Goal: Task Accomplishment & Management: Use online tool/utility

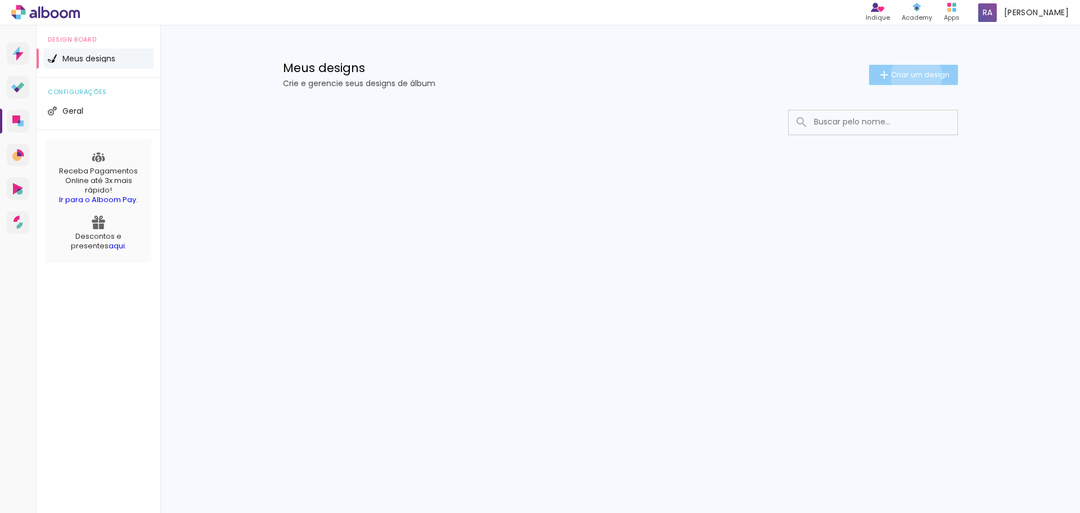
click at [914, 76] on span "Criar um design" at bounding box center [920, 74] width 59 height 7
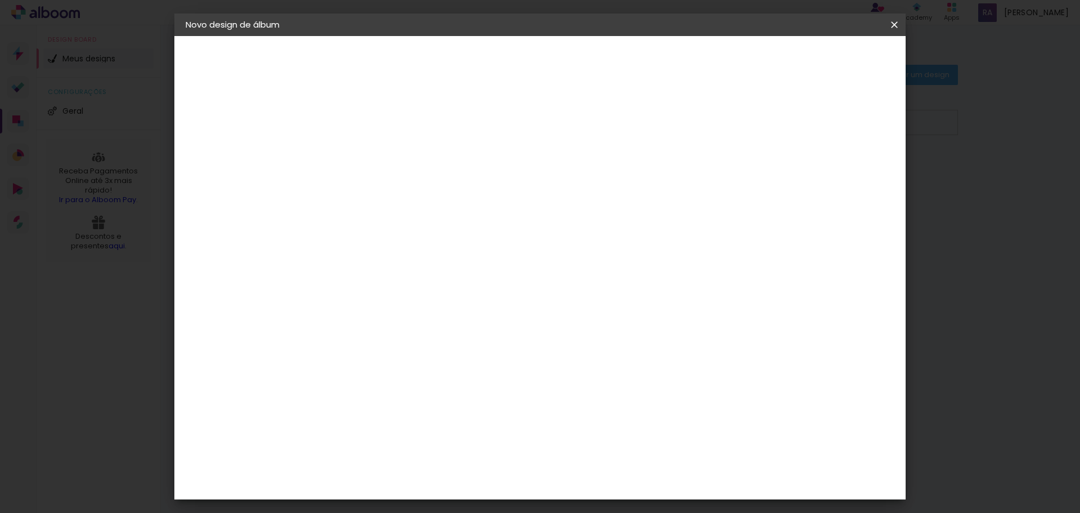
click at [370, 156] on input at bounding box center [370, 150] width 0 height 17
type input "Teste diag 01"
type paper-input "Teste diag 01"
click at [0, 0] on slot "Avançar" at bounding box center [0, 0] width 0 height 0
click at [0, 0] on slot "Tamanho Livre" at bounding box center [0, 0] width 0 height 0
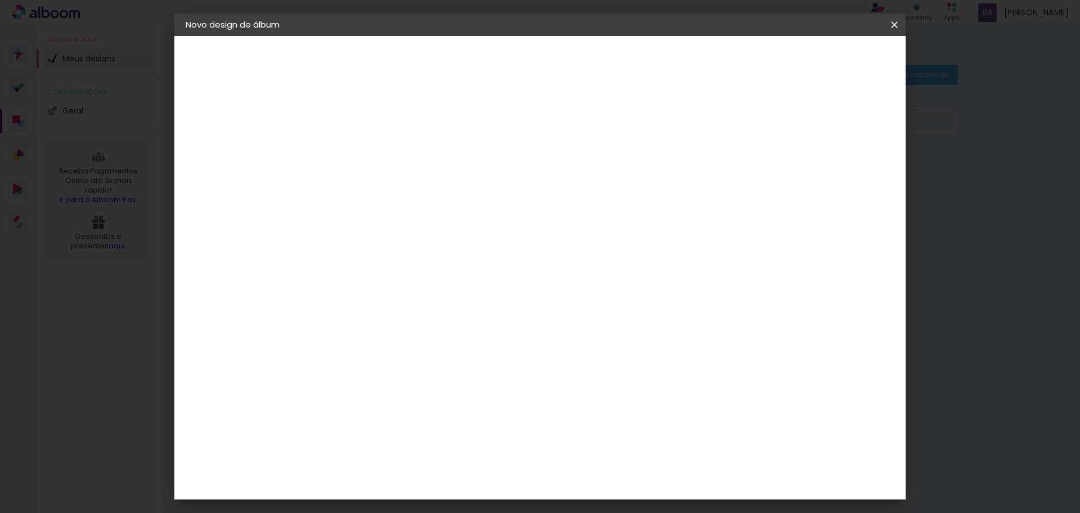
click at [0, 0] on slot "Tamanho Livre" at bounding box center [0, 0] width 0 height 0
click at [371, 398] on div "ArtCollor" at bounding box center [382, 401] width 41 height 9
click at [403, 399] on div "ArtCollor" at bounding box center [382, 401] width 41 height 9
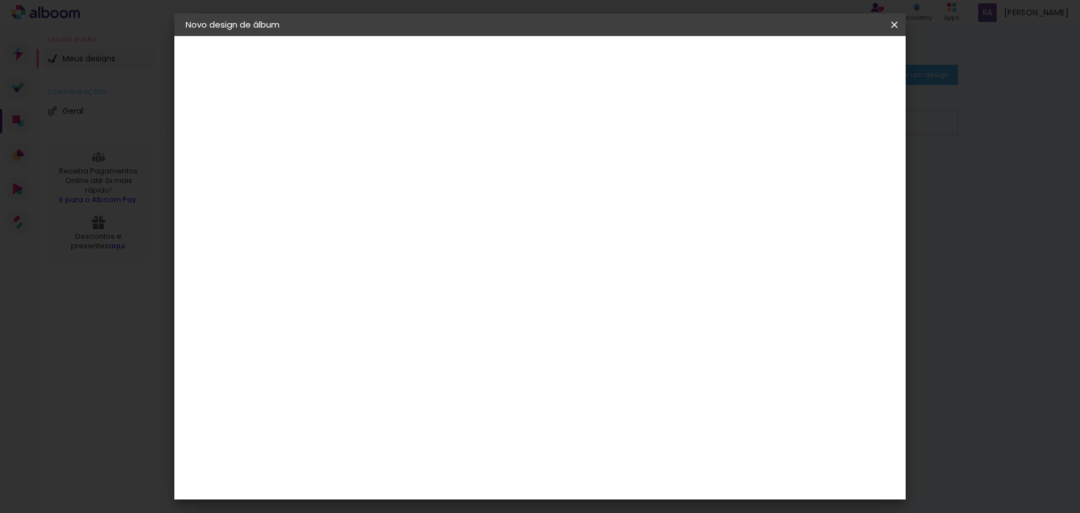
click at [0, 0] on slot "Avançar" at bounding box center [0, 0] width 0 height 0
click at [427, 189] on iron-icon at bounding box center [421, 196] width 14 height 14
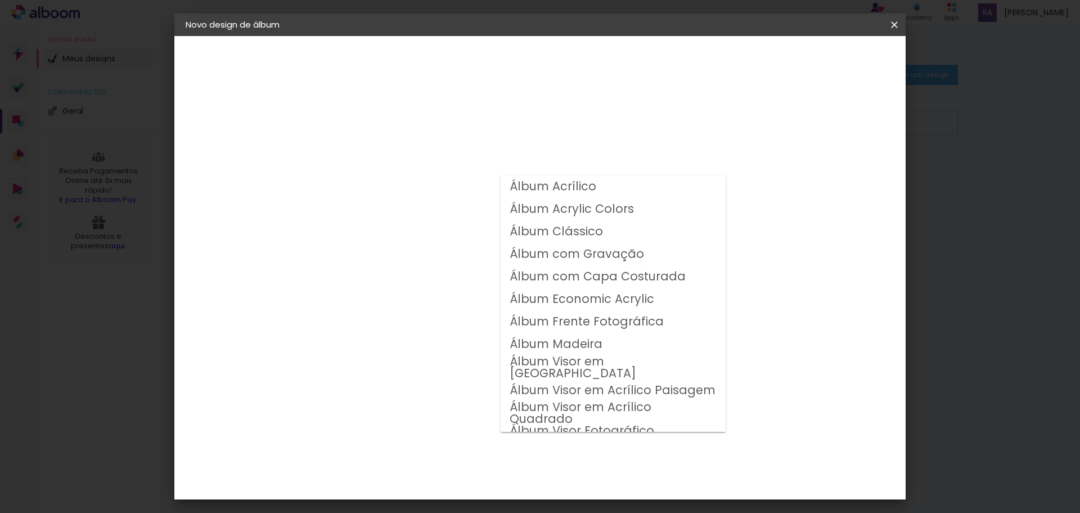
click at [476, 132] on div "Opções disponíveis Álbum Acrílico Álbum Acrylic Colors Álbum Clássico Álbum com…" at bounding box center [398, 84] width 155 height 96
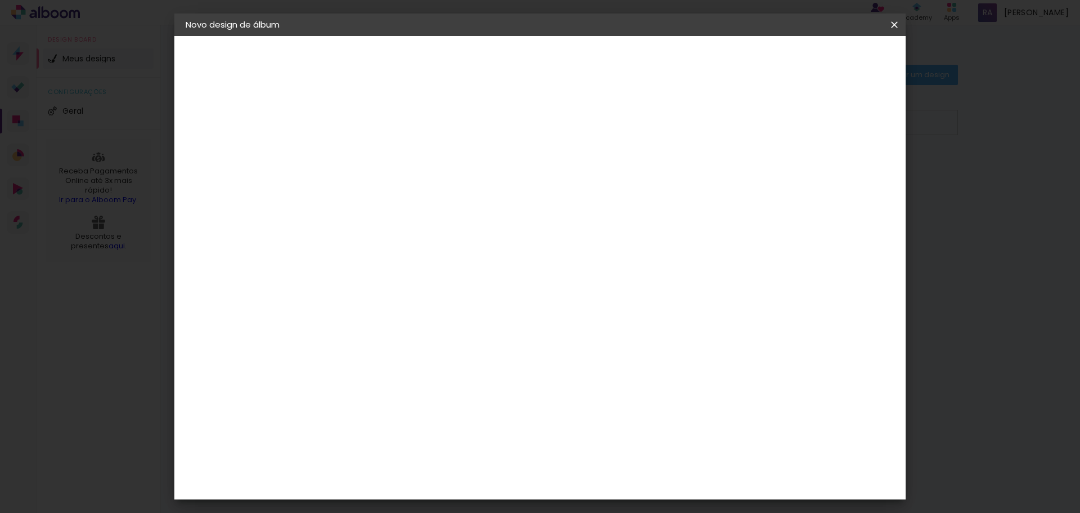
click at [581, 239] on paper-item "Sugerir uma encadernadora" at bounding box center [527, 234] width 108 height 29
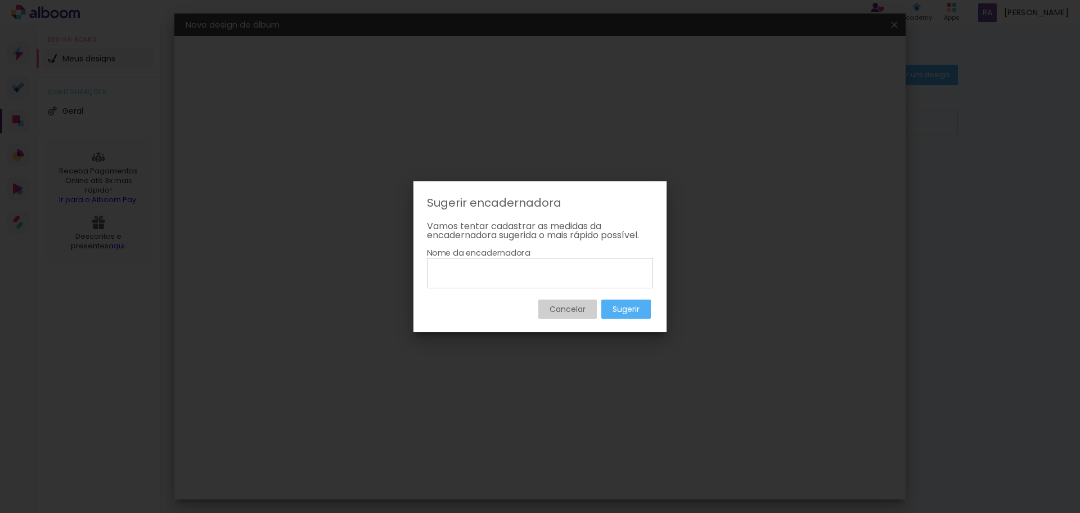
click at [0, 0] on slot "Cancelar" at bounding box center [0, 0] width 0 height 0
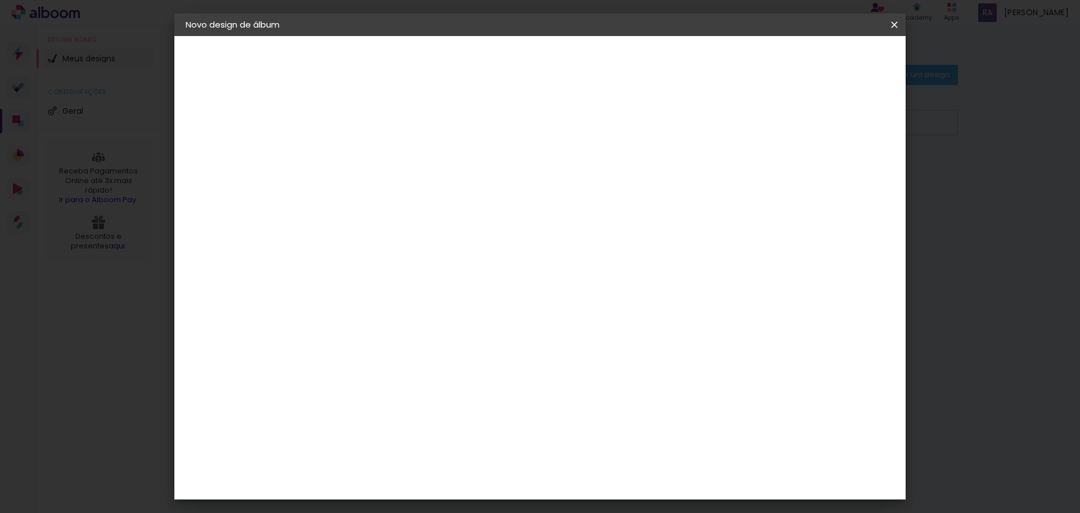
scroll to position [113, 0]
click at [393, 267] on div "AlfaFotoBook" at bounding box center [392, 264] width 60 height 9
click at [580, 65] on paper-button "Avançar" at bounding box center [552, 59] width 55 height 19
click at [524, 325] on span "20.3 × 60.4 cm" at bounding box center [505, 340] width 37 height 30
drag, startPoint x: 860, startPoint y: 57, endPoint x: 851, endPoint y: 67, distance: 13.5
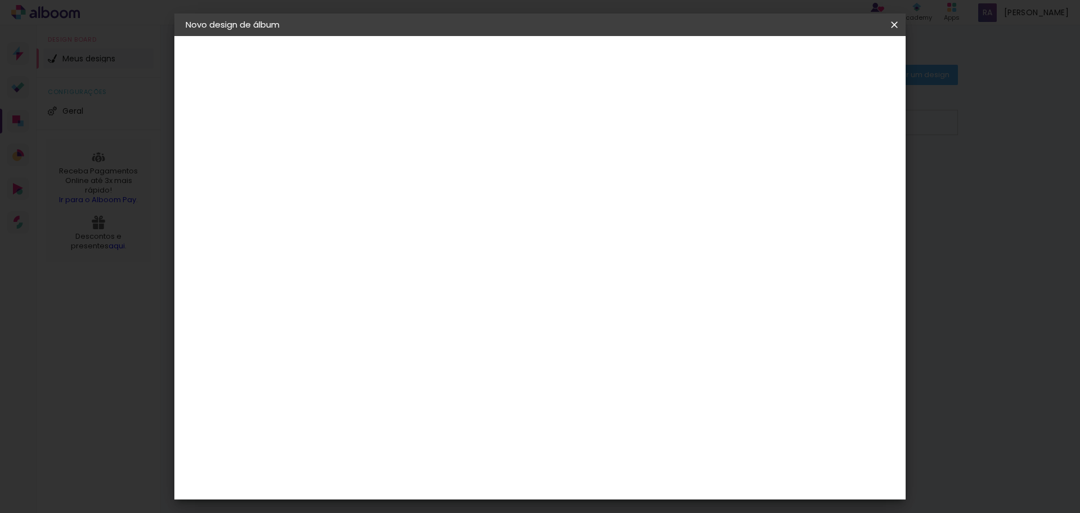
click at [0, 0] on slot "Avançar" at bounding box center [0, 0] width 0 height 0
click at [761, 123] on div at bounding box center [756, 121] width 10 height 10
type paper-checkbox "on"
click at [824, 60] on span "Iniciar design" at bounding box center [798, 60] width 51 height 8
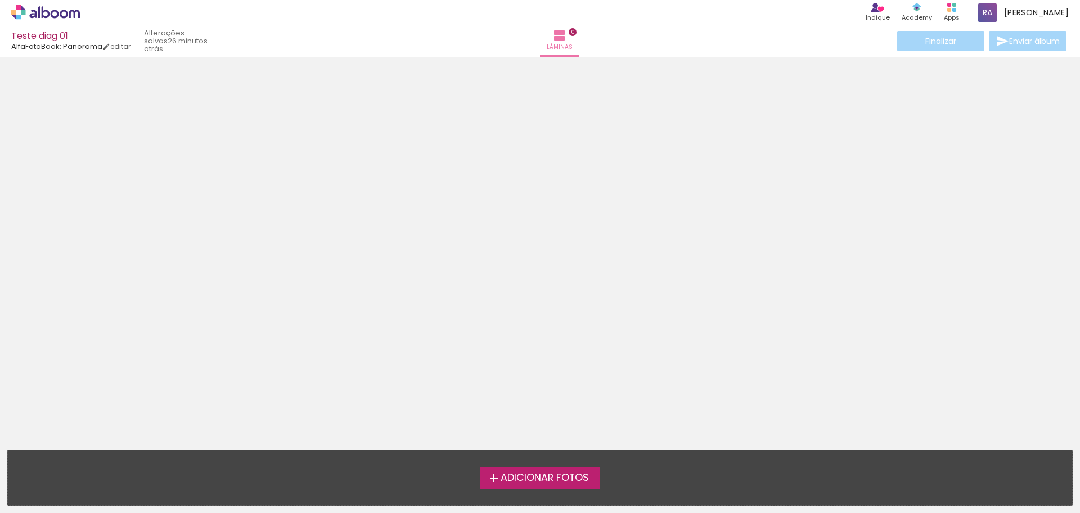
click at [40, 9] on icon at bounding box center [39, 12] width 2 height 12
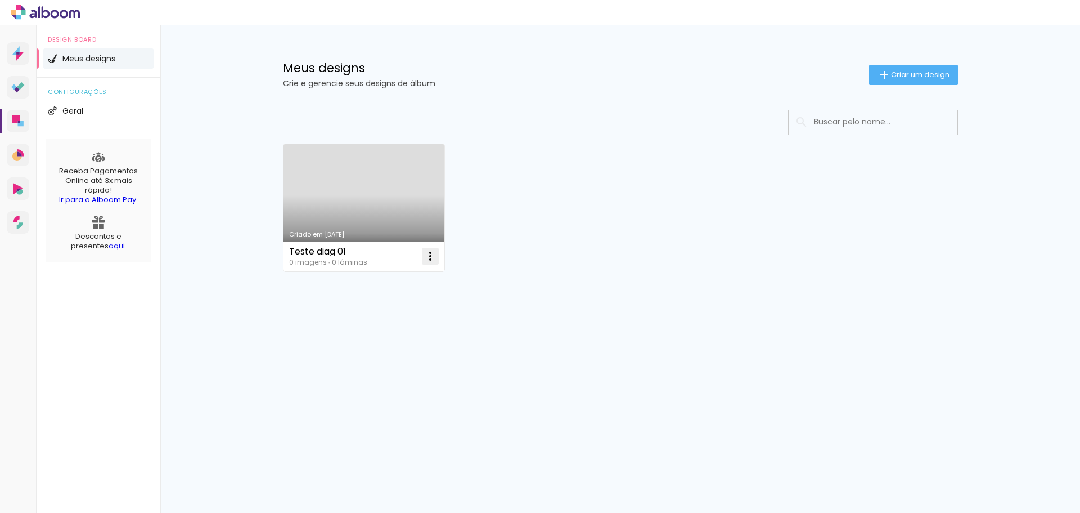
click at [432, 262] on iron-icon at bounding box center [431, 256] width 14 height 14
click at [367, 330] on span "Excluir" at bounding box center [367, 330] width 24 height 8
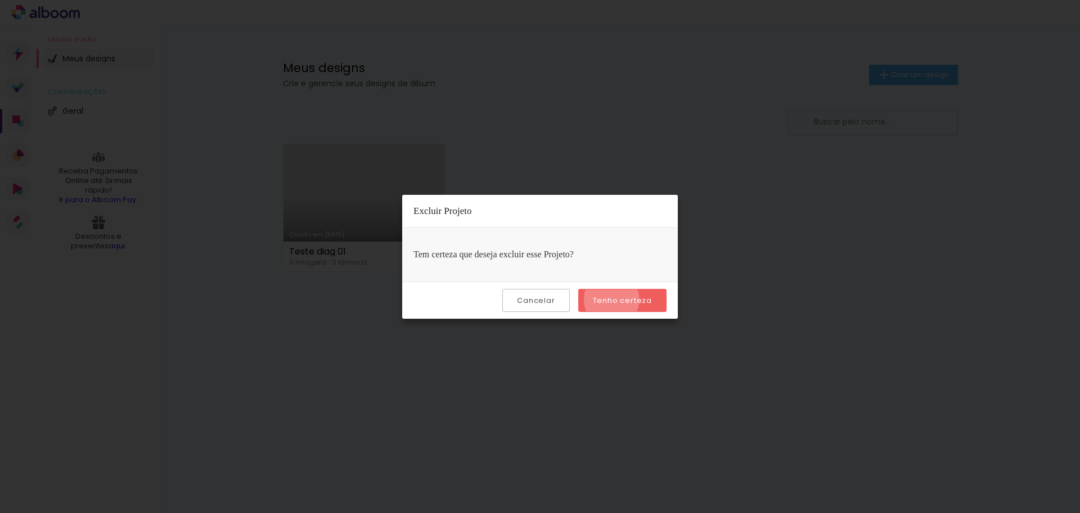
click at [0, 0] on slot "Tenho certeza" at bounding box center [0, 0] width 0 height 0
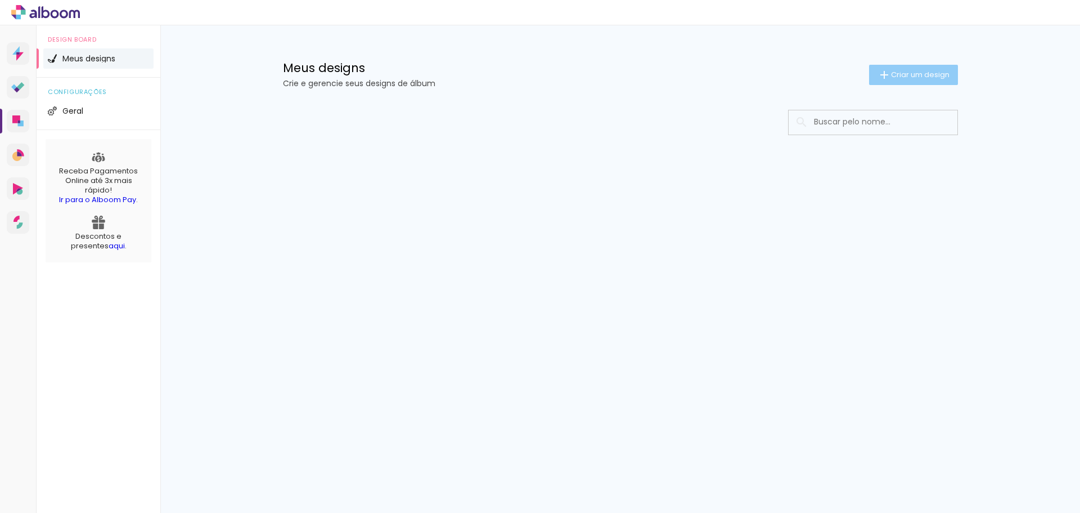
click at [930, 77] on span "Criar um design" at bounding box center [920, 74] width 59 height 7
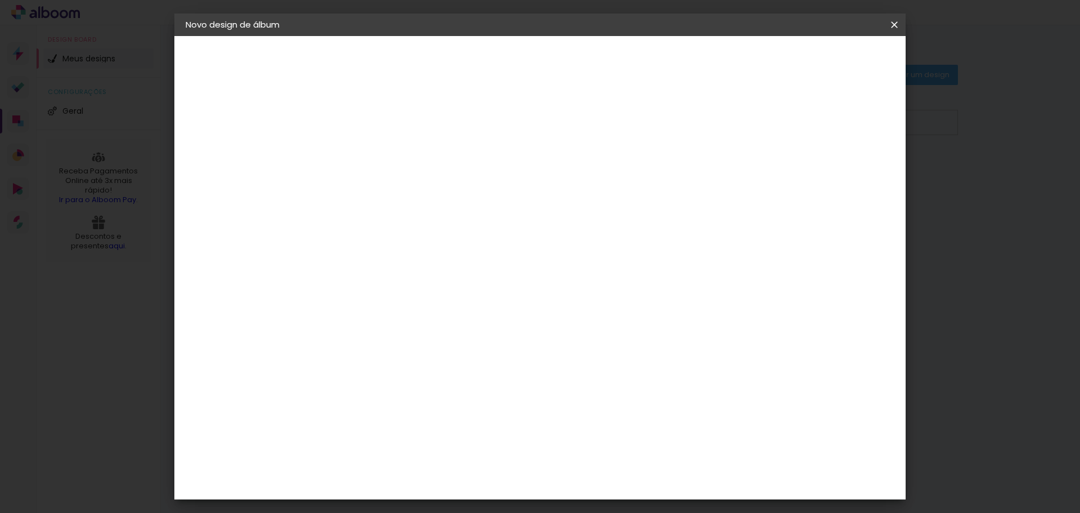
click at [370, 150] on input at bounding box center [370, 150] width 0 height 17
type input "teste diag 01"
type paper-input "teste diag 01"
click at [0, 0] on slot "Avançar" at bounding box center [0, 0] width 0 height 0
